Goal: Task Accomplishment & Management: Use online tool/utility

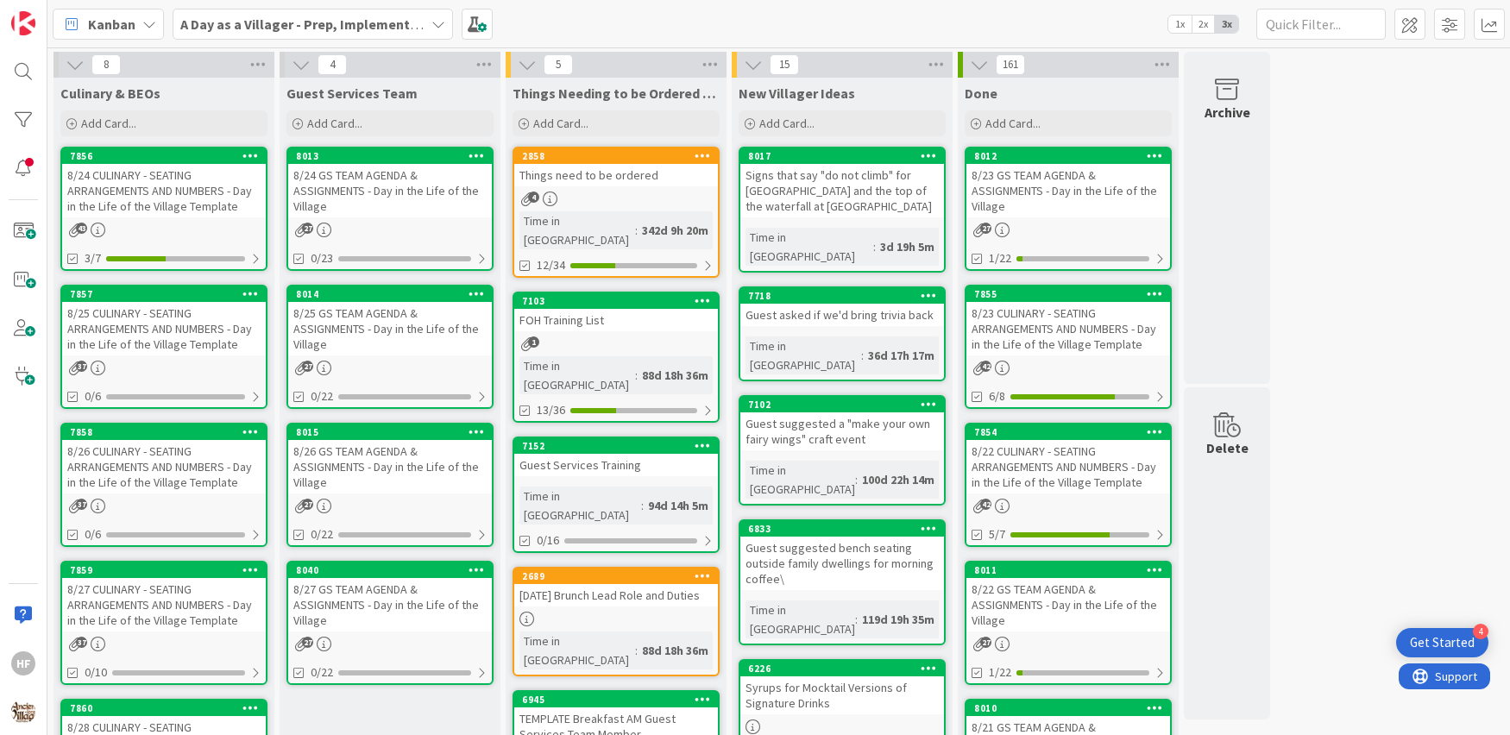
click at [188, 329] on div "8/25 CULINARY - SEATING ARRANGEMENTS AND NUMBERS - Day in the Life of the Villa…" at bounding box center [164, 329] width 204 height 54
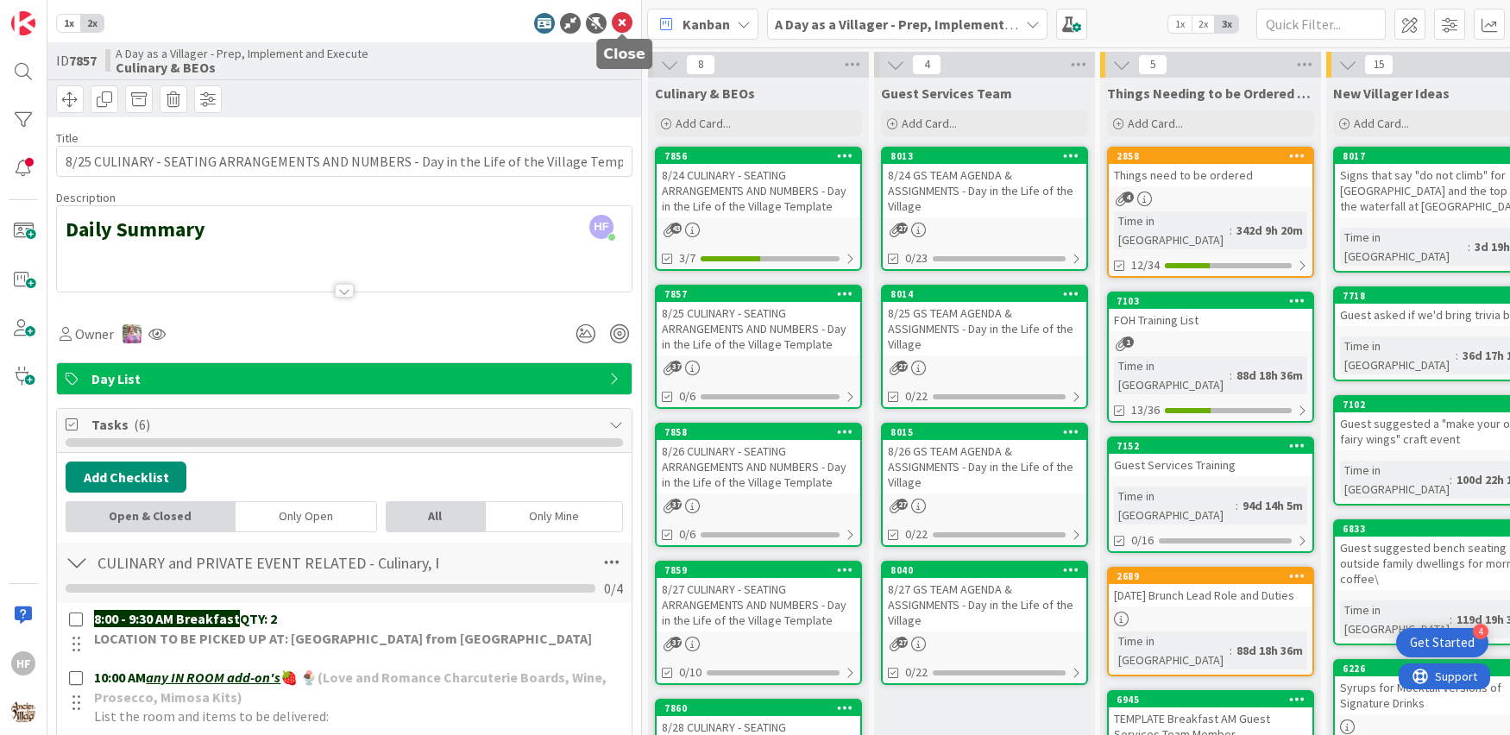
click at [621, 16] on icon at bounding box center [622, 23] width 21 height 21
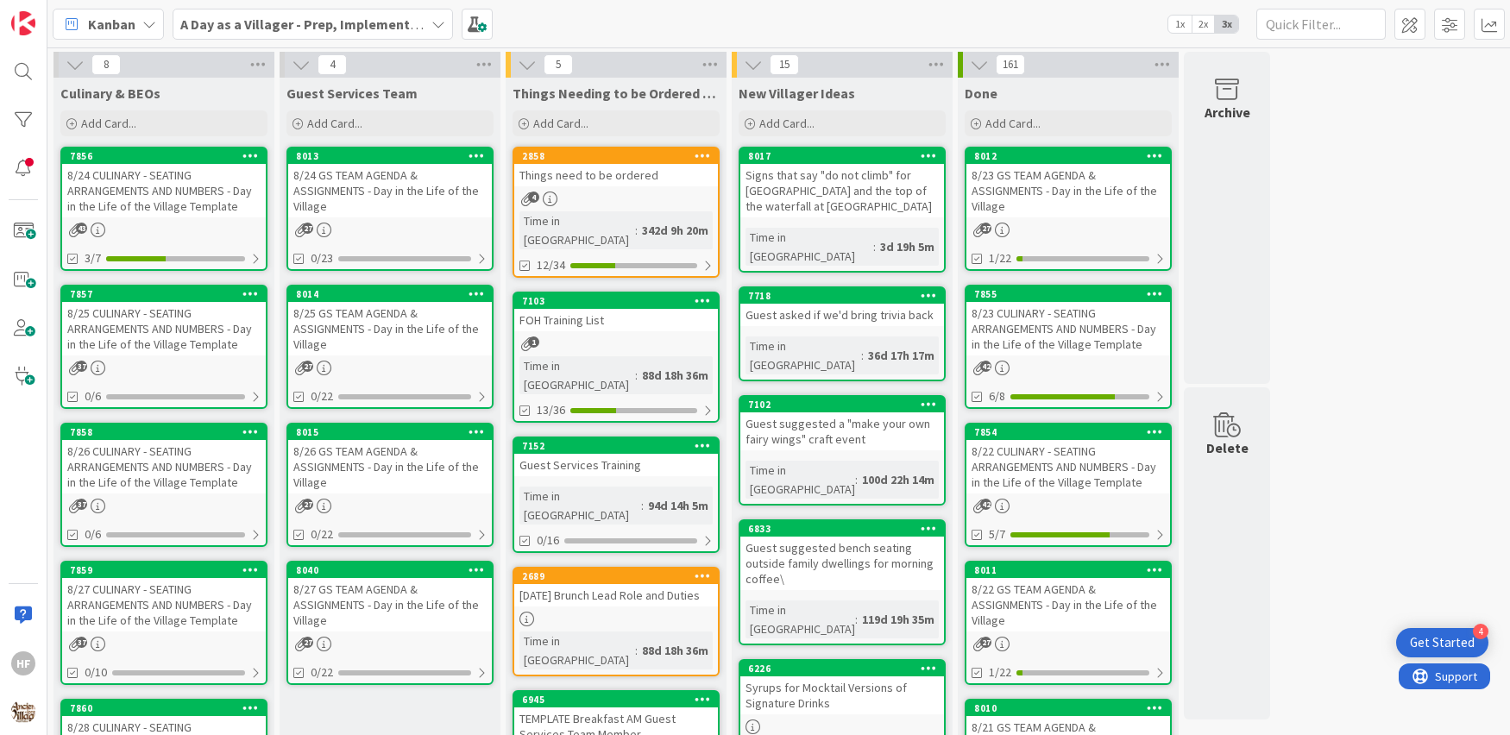
click at [166, 473] on div "8/26 CULINARY - SEATING ARRANGEMENTS AND NUMBERS - Day in the Life of the Villa…" at bounding box center [164, 467] width 204 height 54
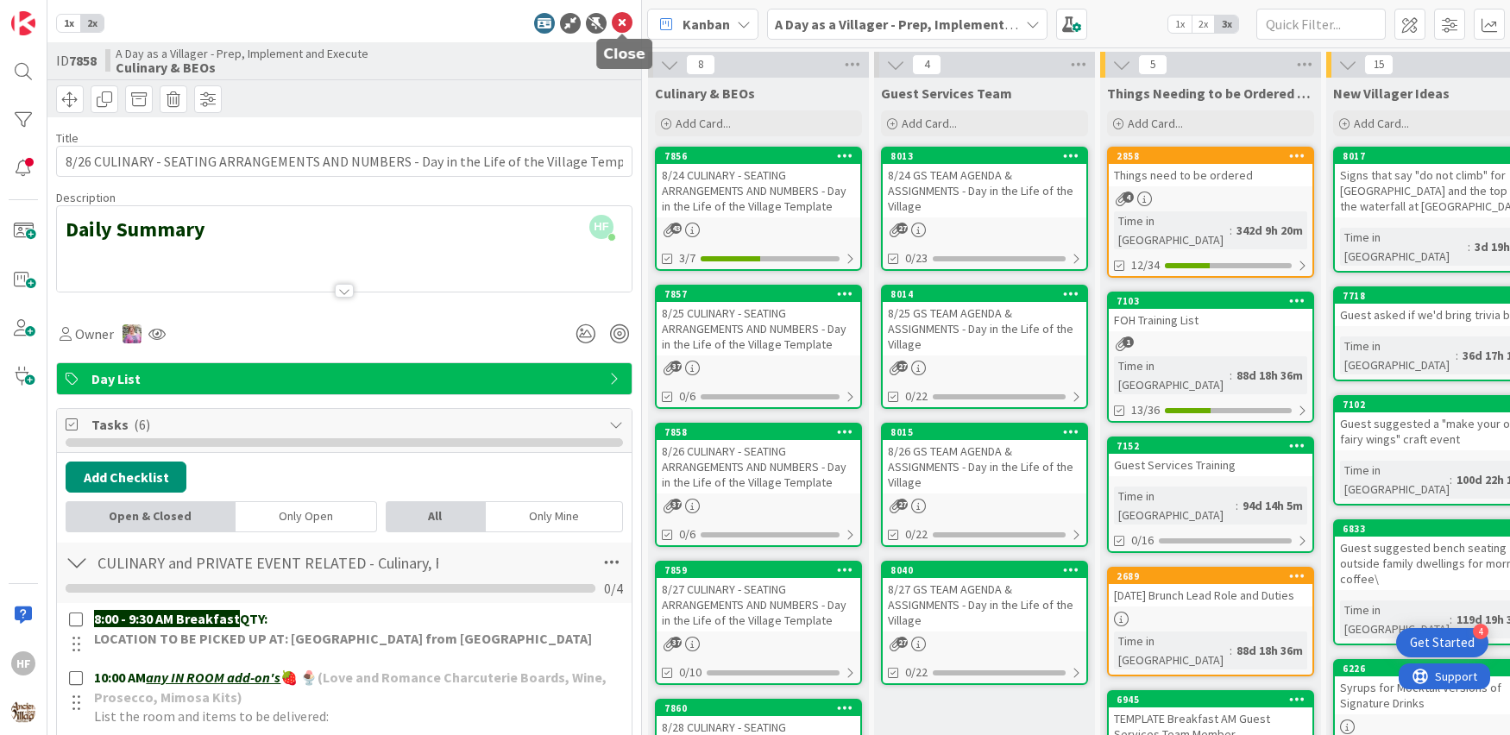
click at [621, 20] on icon at bounding box center [622, 23] width 21 height 21
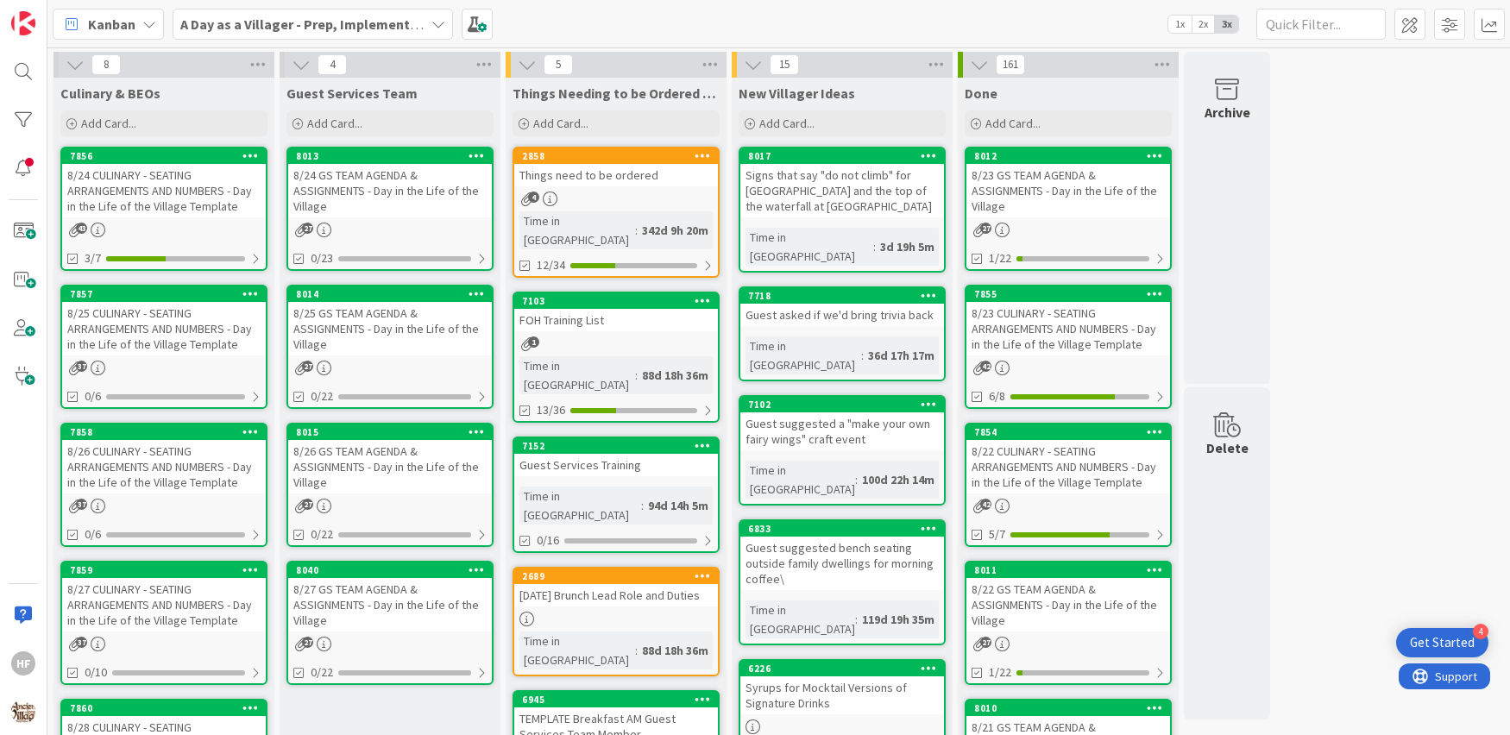
click at [154, 623] on div "8/27 CULINARY - SEATING ARRANGEMENTS AND NUMBERS - Day in the Life of the Villa…" at bounding box center [164, 605] width 204 height 54
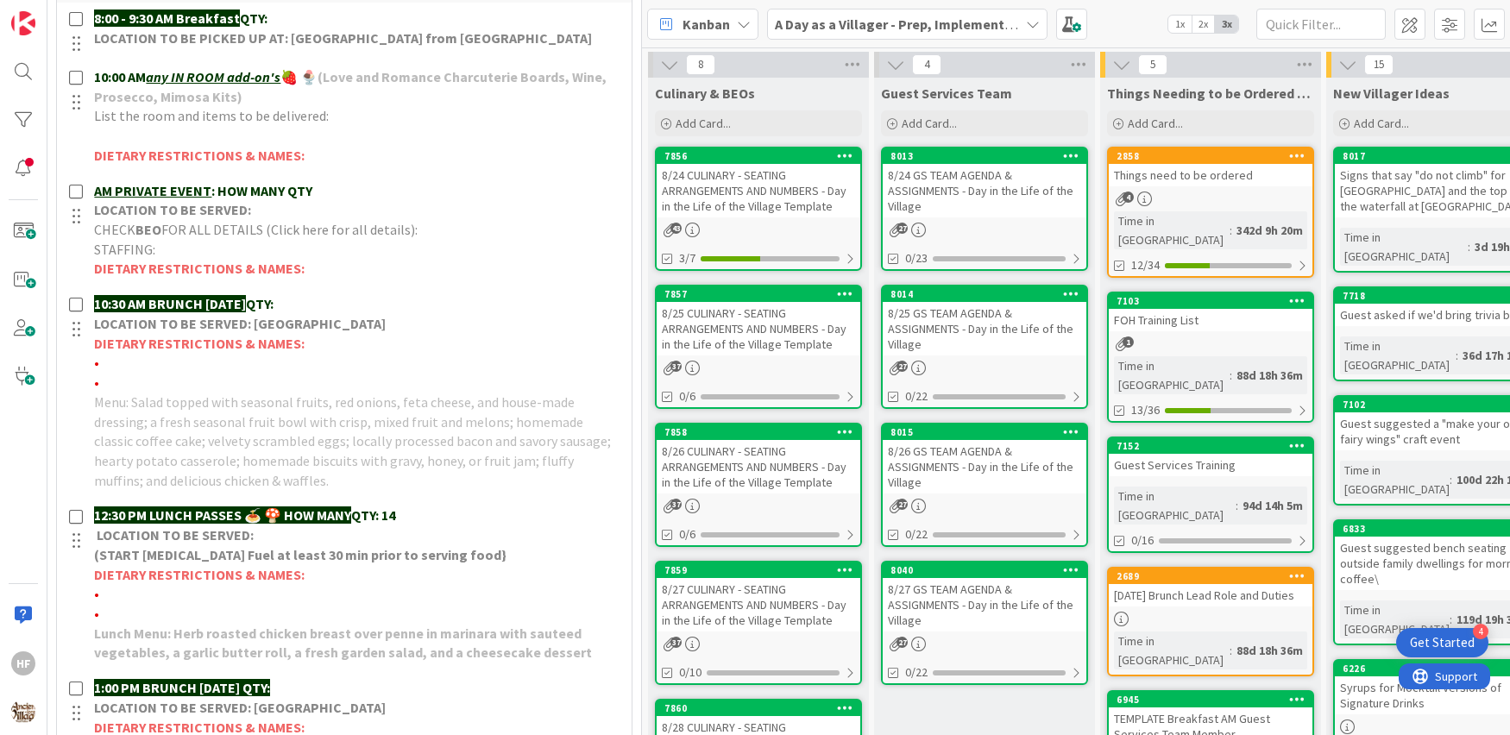
scroll to position [645, 0]
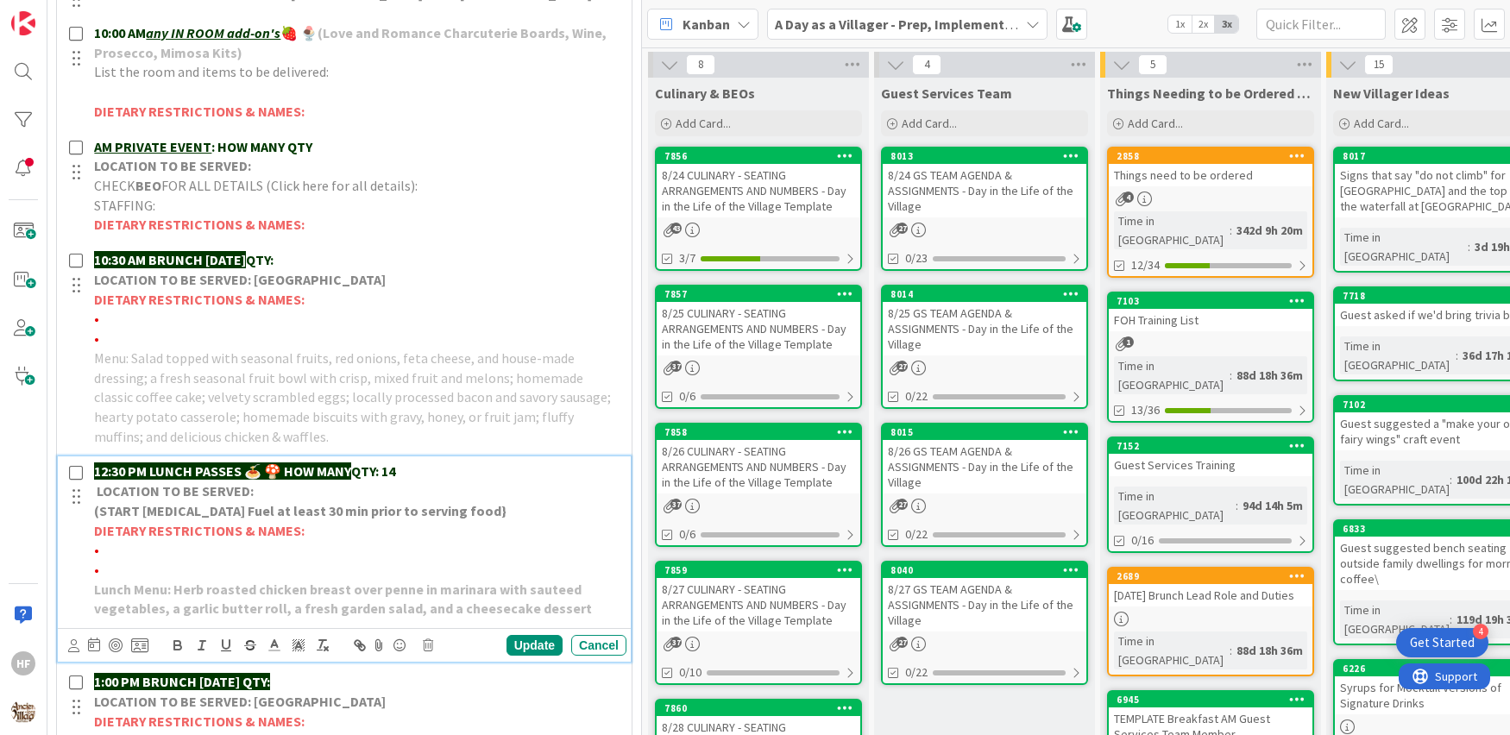
click at [413, 472] on p "12:30 PM LUNCH PASSES 🍝 🍄 HOW MANY QTY: 14" at bounding box center [357, 472] width 526 height 20
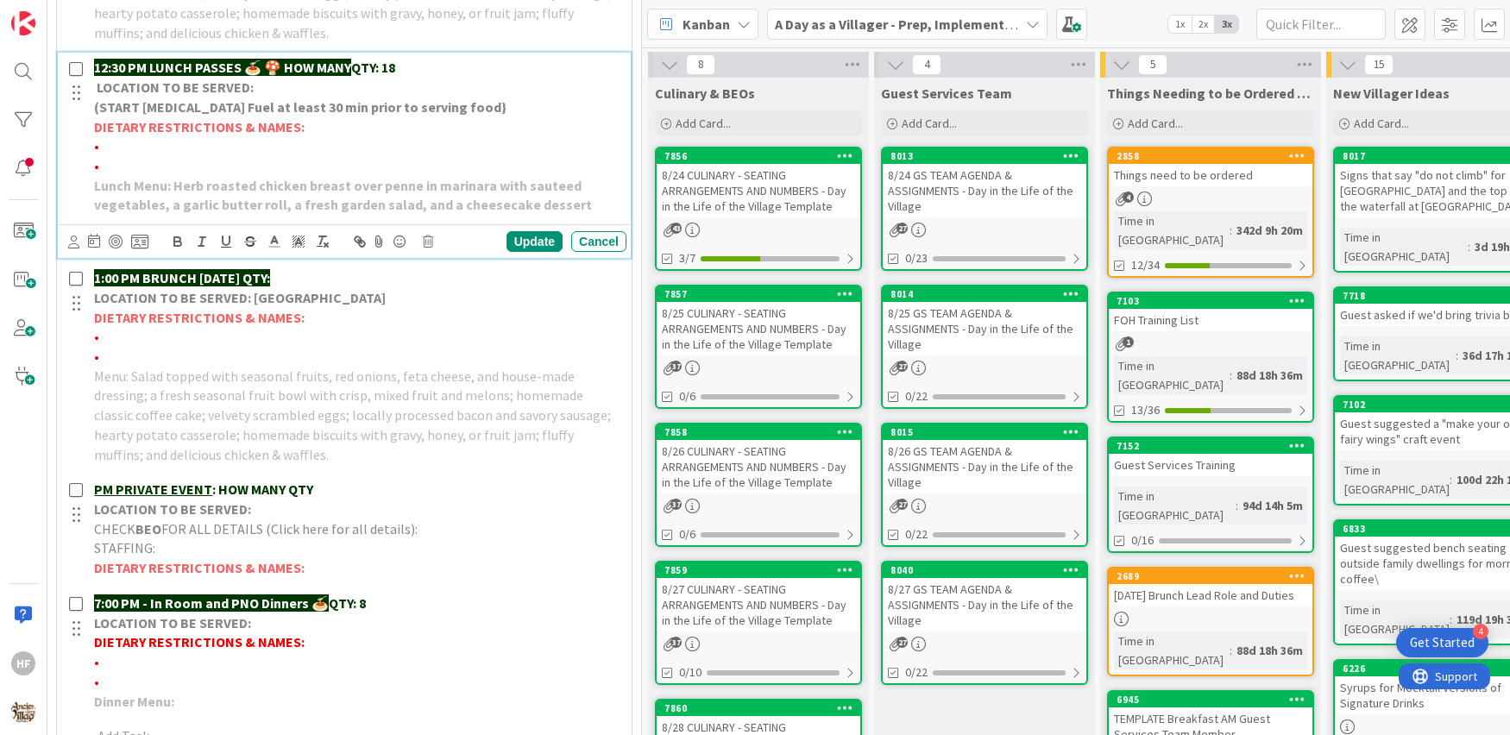
scroll to position [1075, 0]
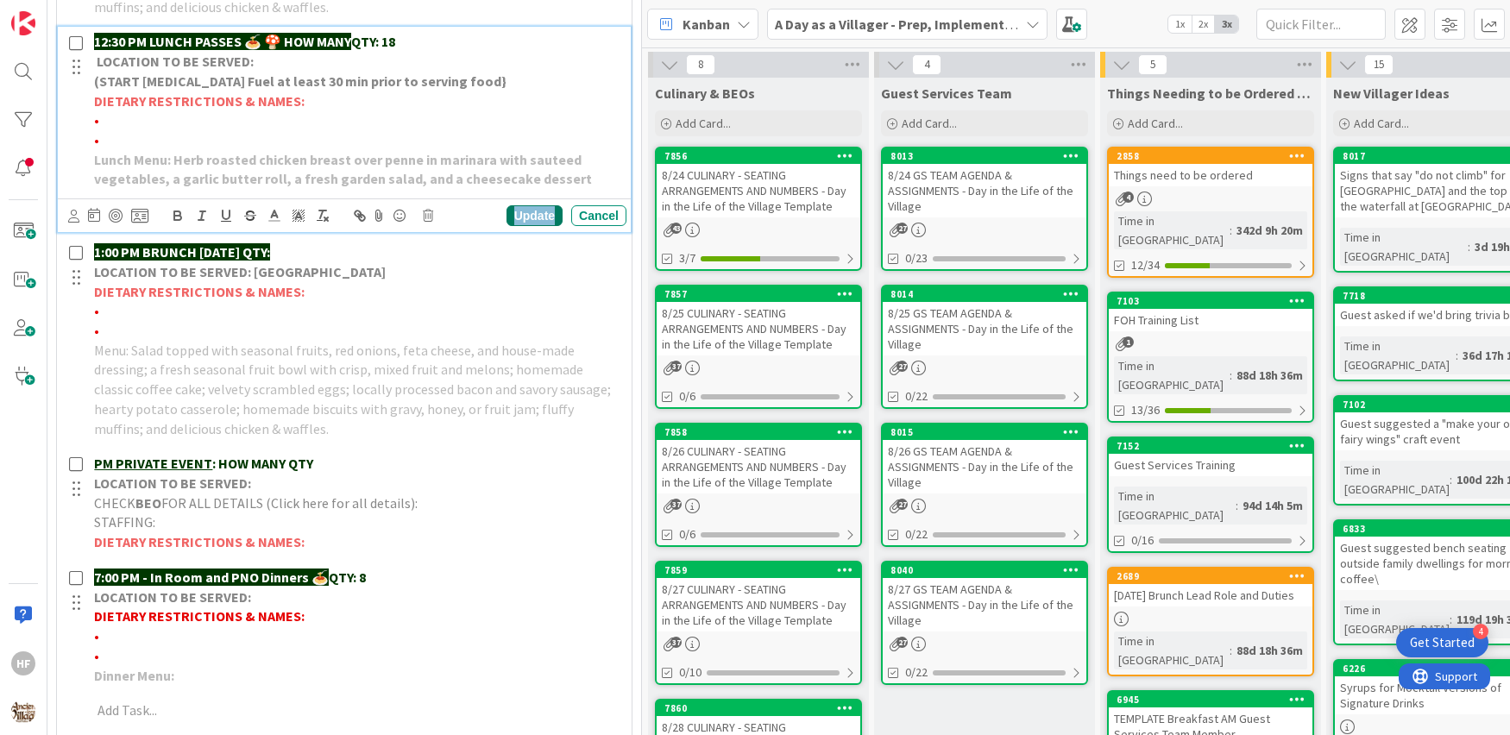
click at [545, 218] on div "Update" at bounding box center [535, 215] width 56 height 21
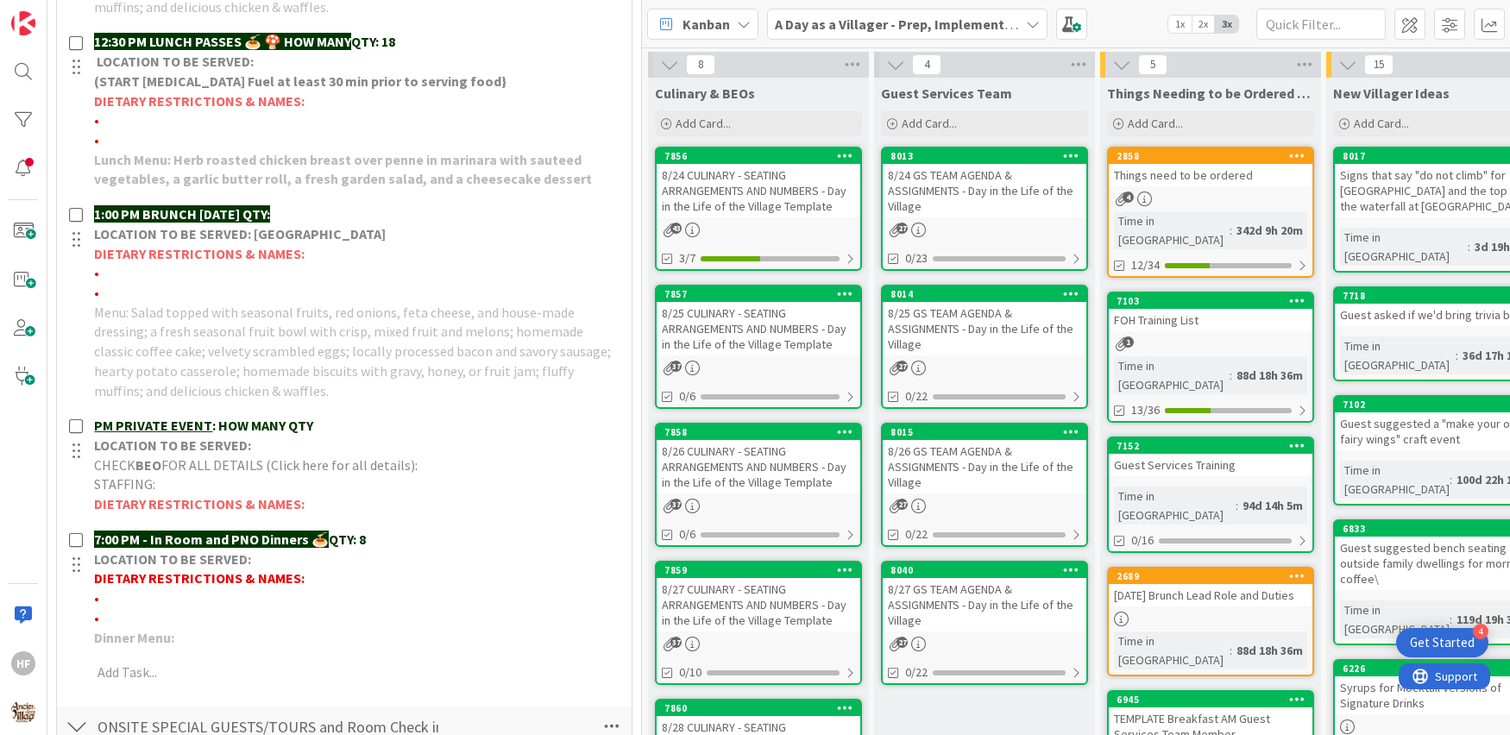
scroll to position [0, 0]
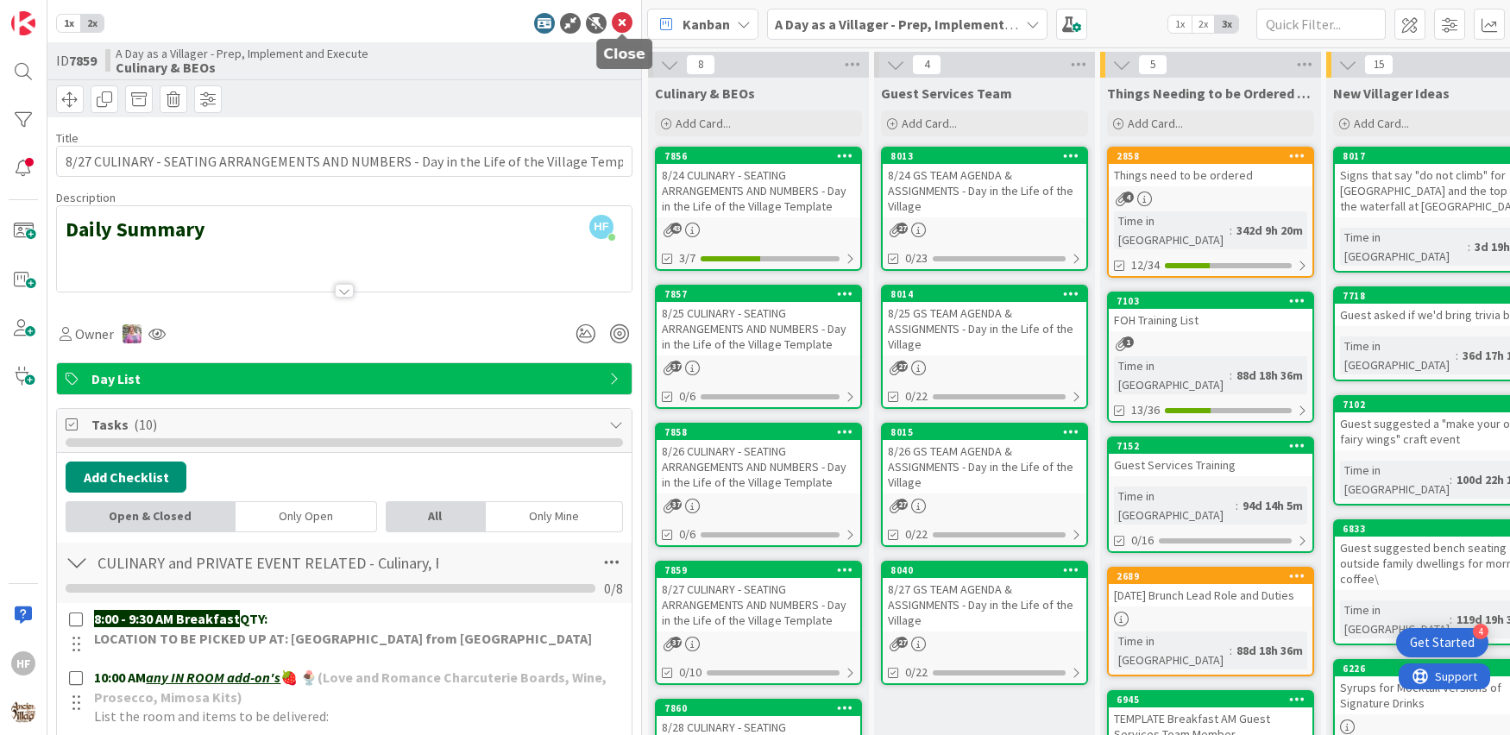
click at [616, 23] on icon at bounding box center [622, 23] width 21 height 21
